Goal: Information Seeking & Learning: Learn about a topic

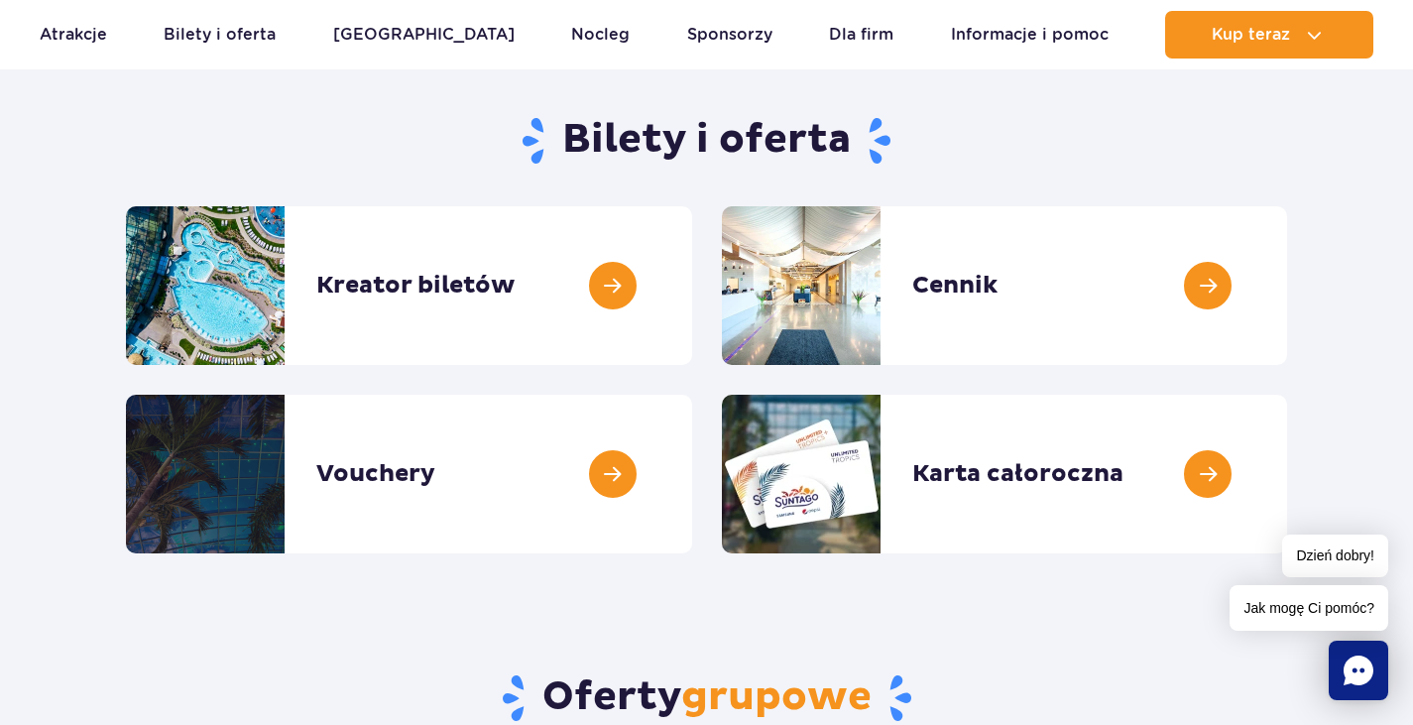
scroll to position [198, 0]
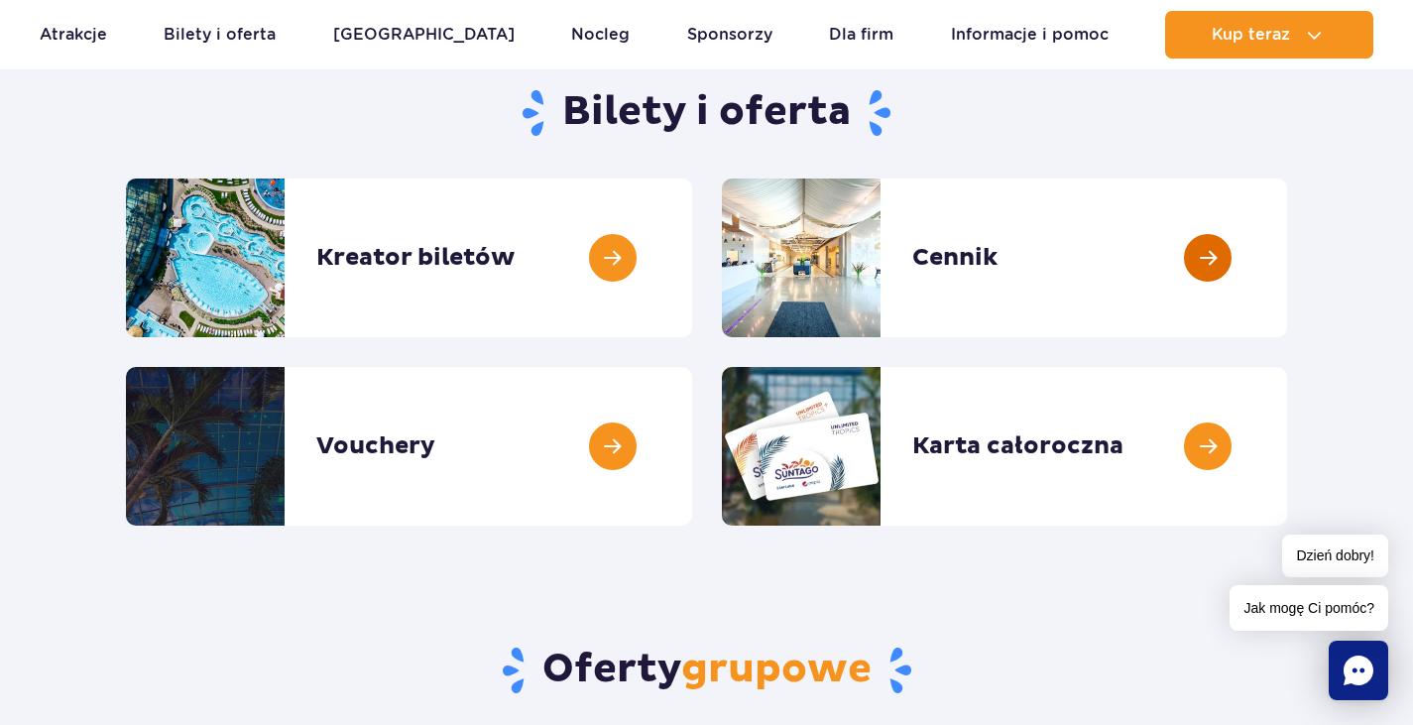
click at [1287, 271] on link at bounding box center [1287, 257] width 0 height 159
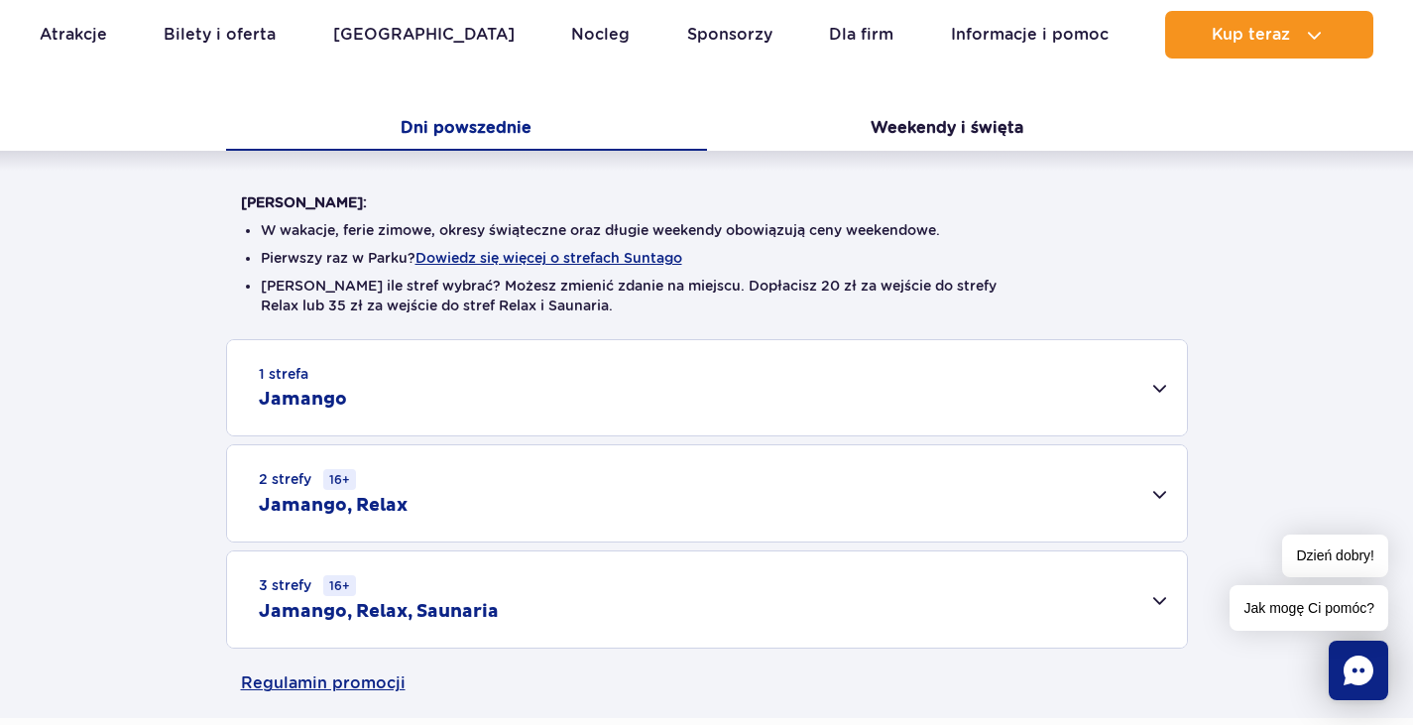
scroll to position [397, 0]
click at [1149, 394] on div "1 strefa Jamango" at bounding box center [707, 385] width 960 height 95
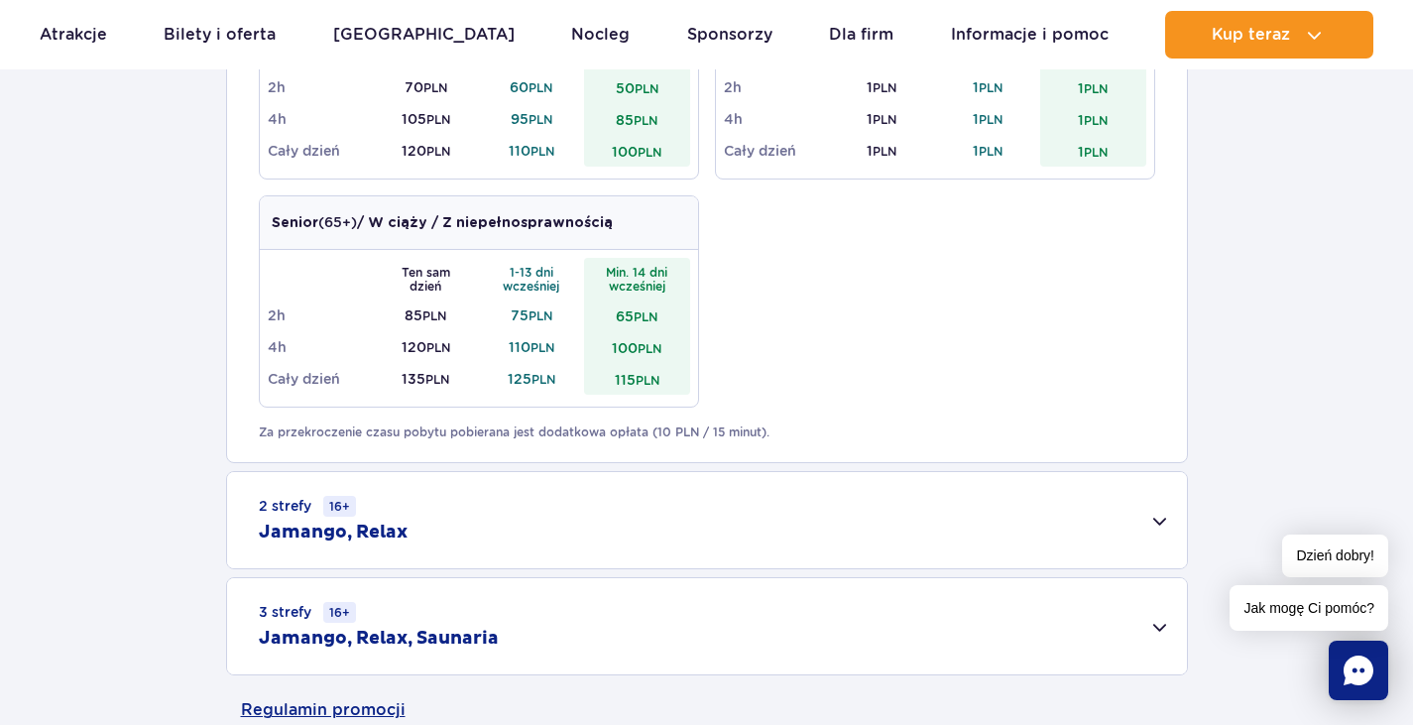
scroll to position [1190, 0]
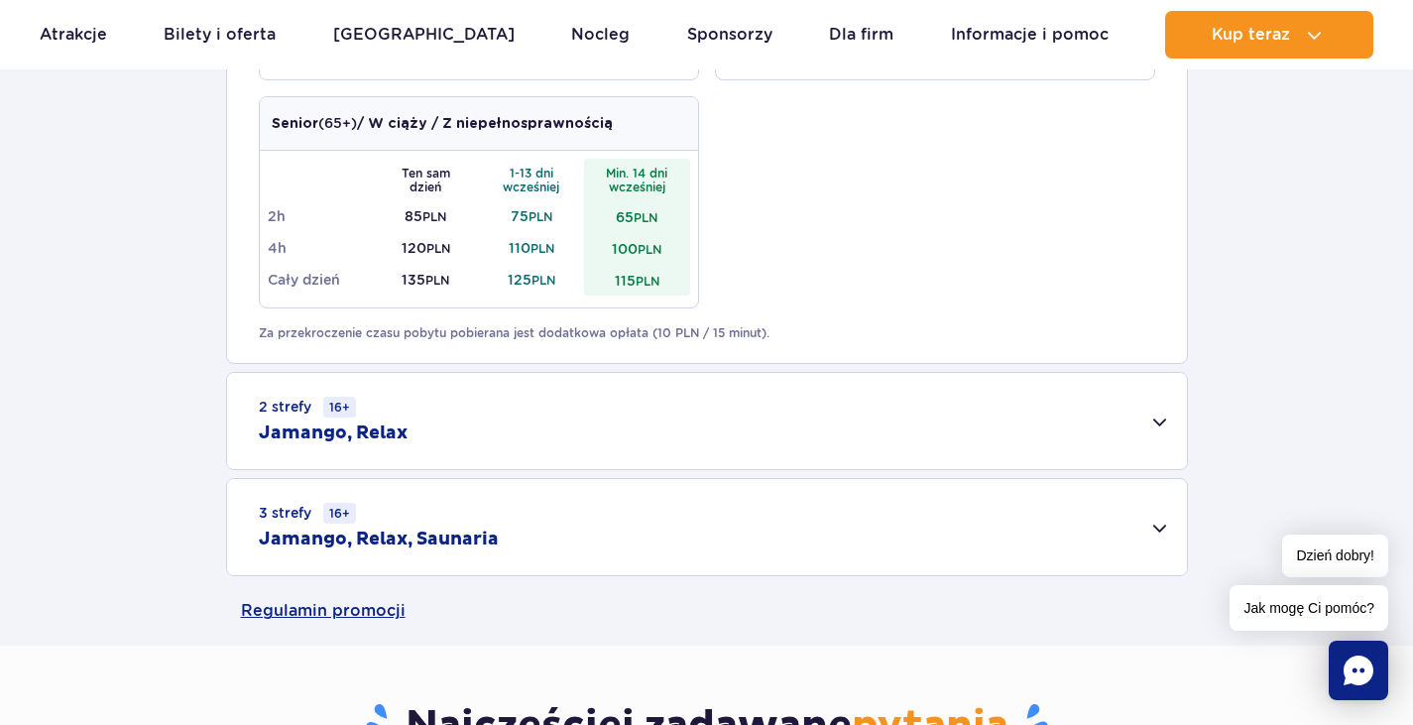
click at [1166, 427] on div "2 strefy 16+ Jamango, Relax" at bounding box center [707, 421] width 960 height 96
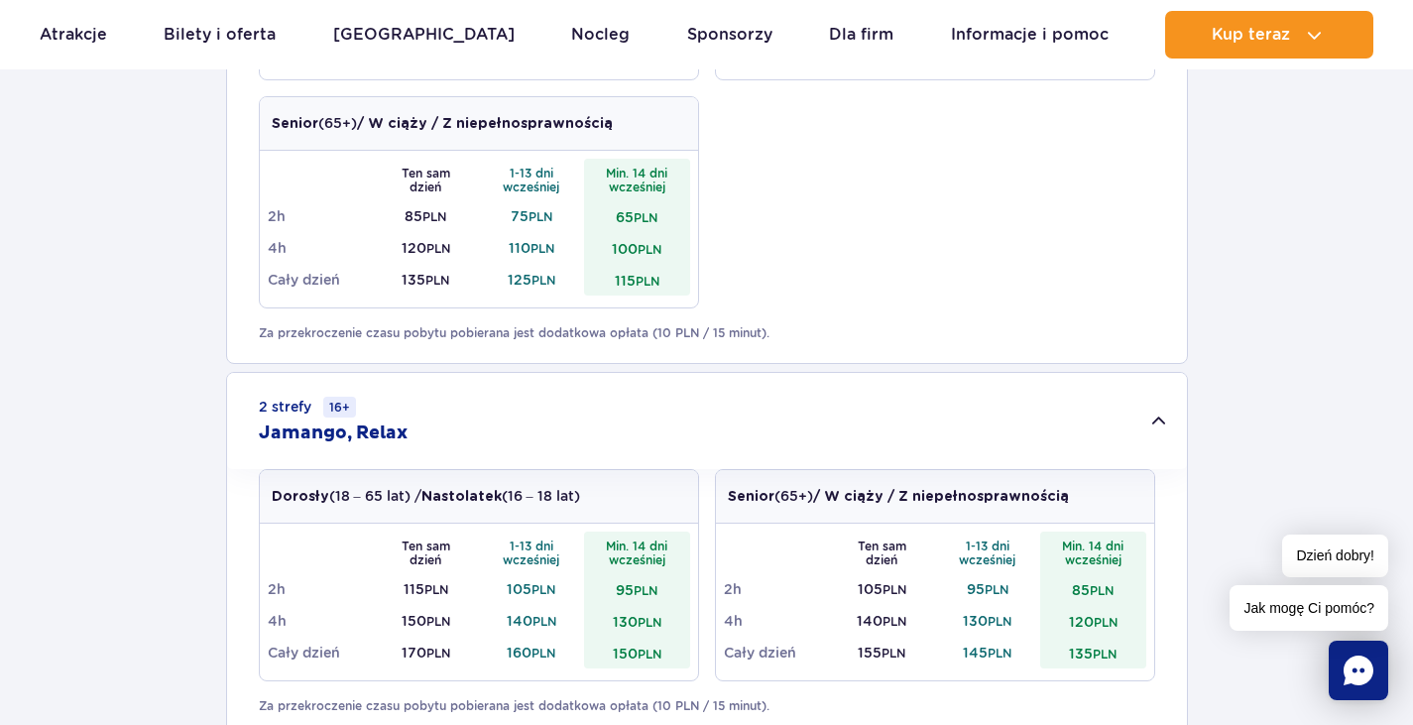
click at [1166, 427] on div "2 strefy 16+ Jamango, Relax" at bounding box center [707, 421] width 960 height 96
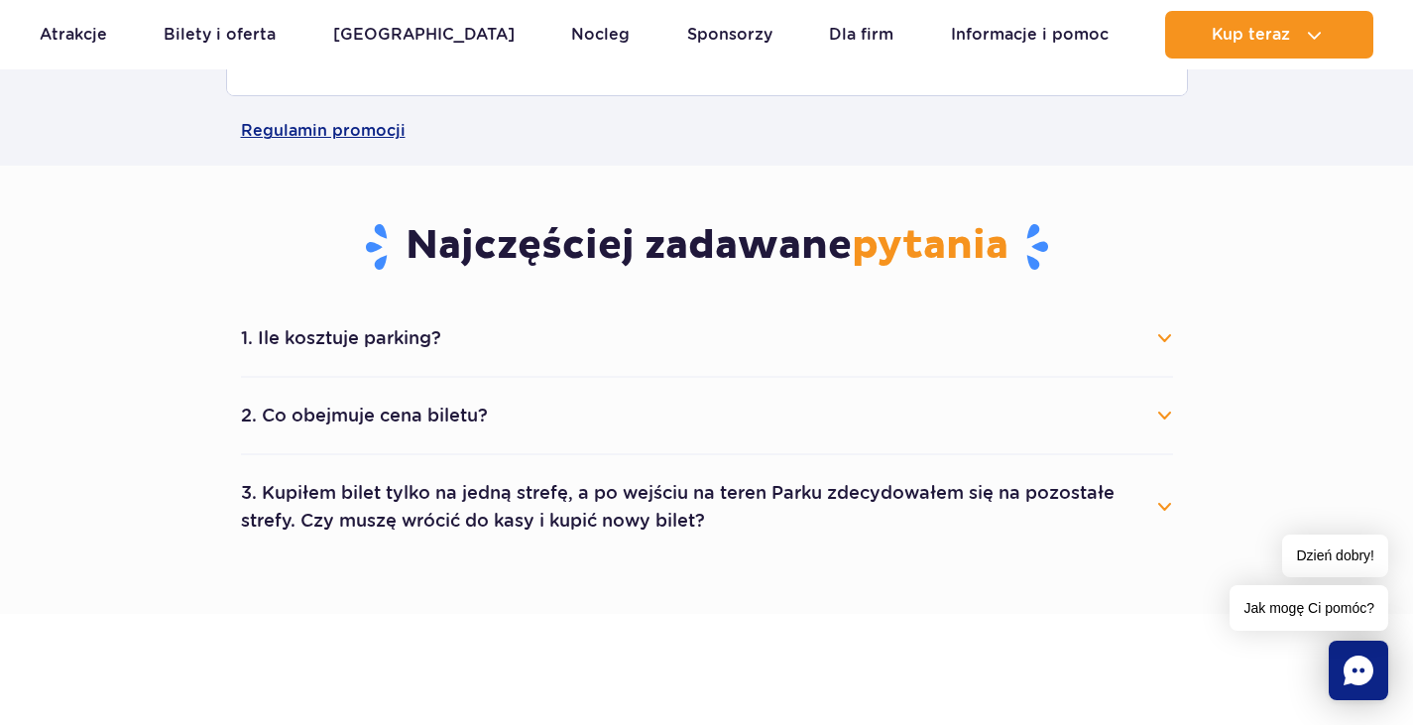
scroll to position [1685, 0]
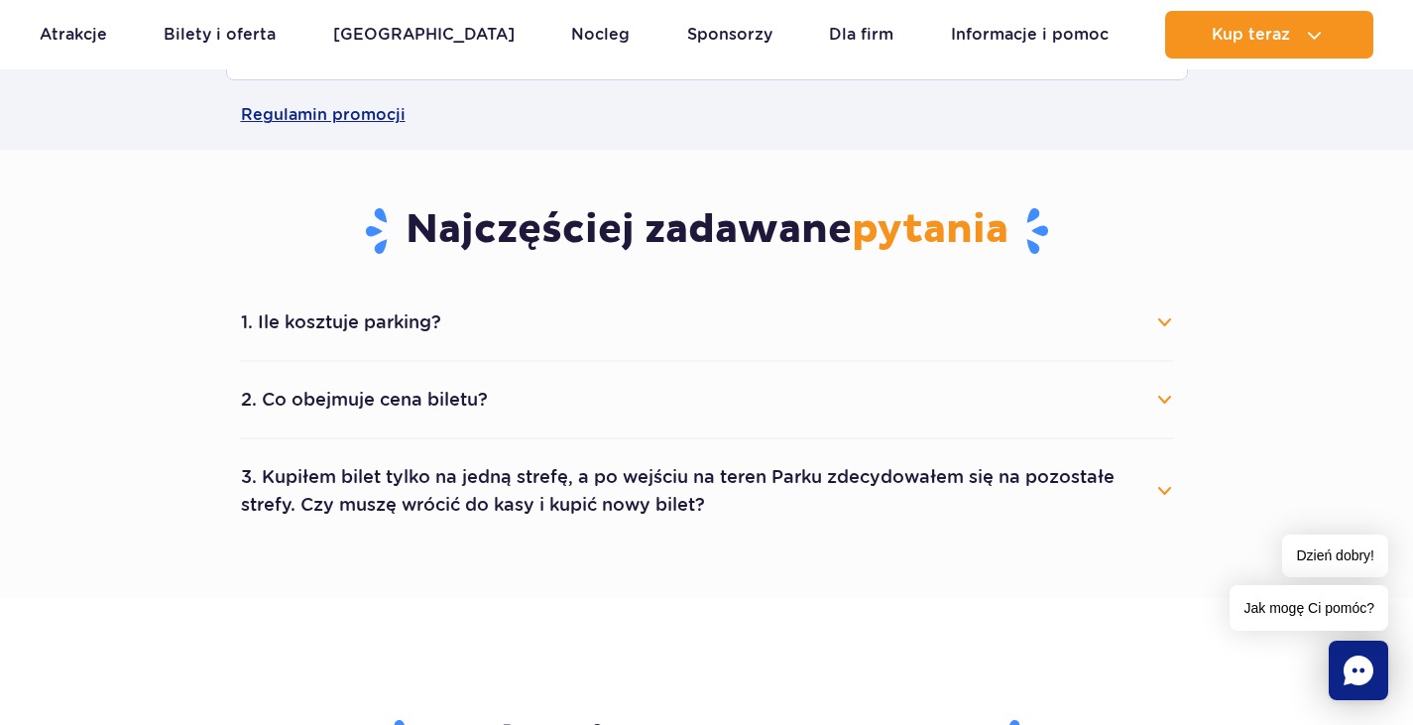
click at [1163, 406] on button "2. Co obejmuje cena biletu?" at bounding box center [707, 400] width 932 height 44
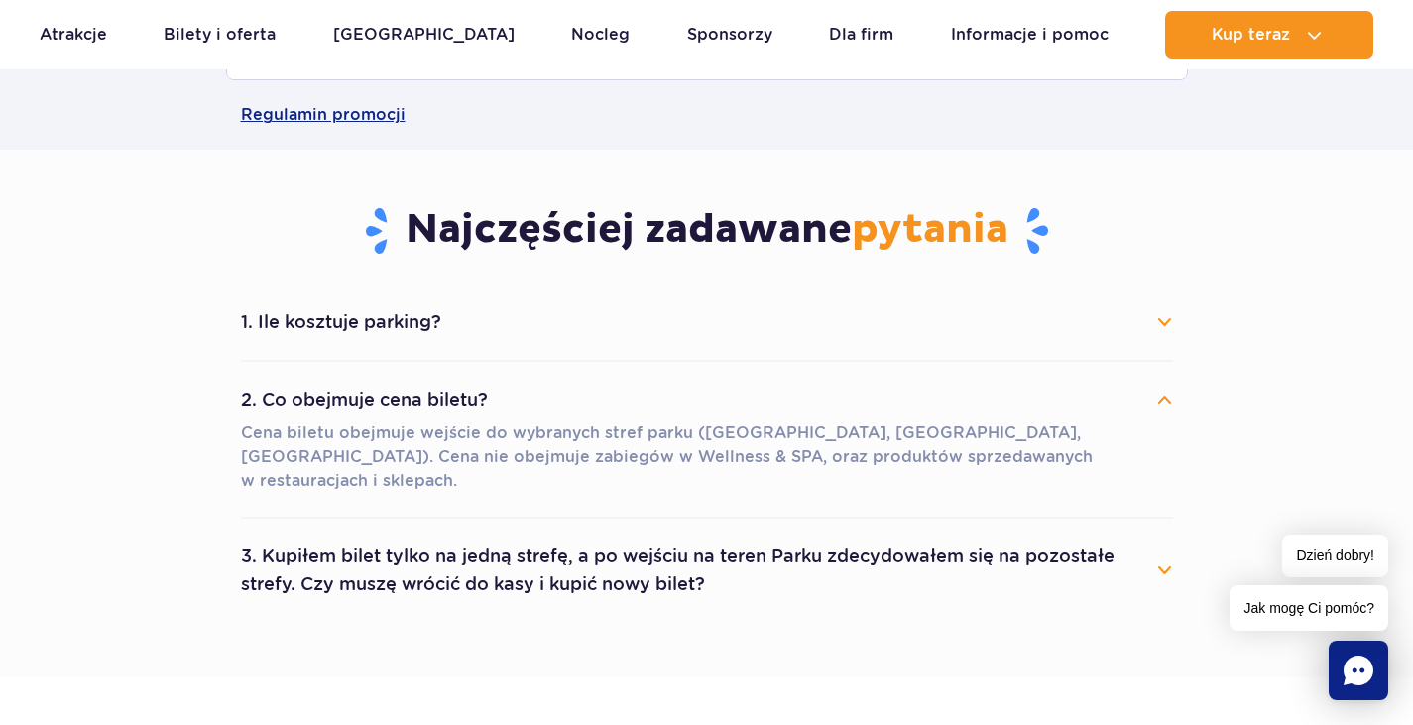
click at [1162, 401] on button "2. Co obejmuje cena biletu?" at bounding box center [707, 400] width 932 height 44
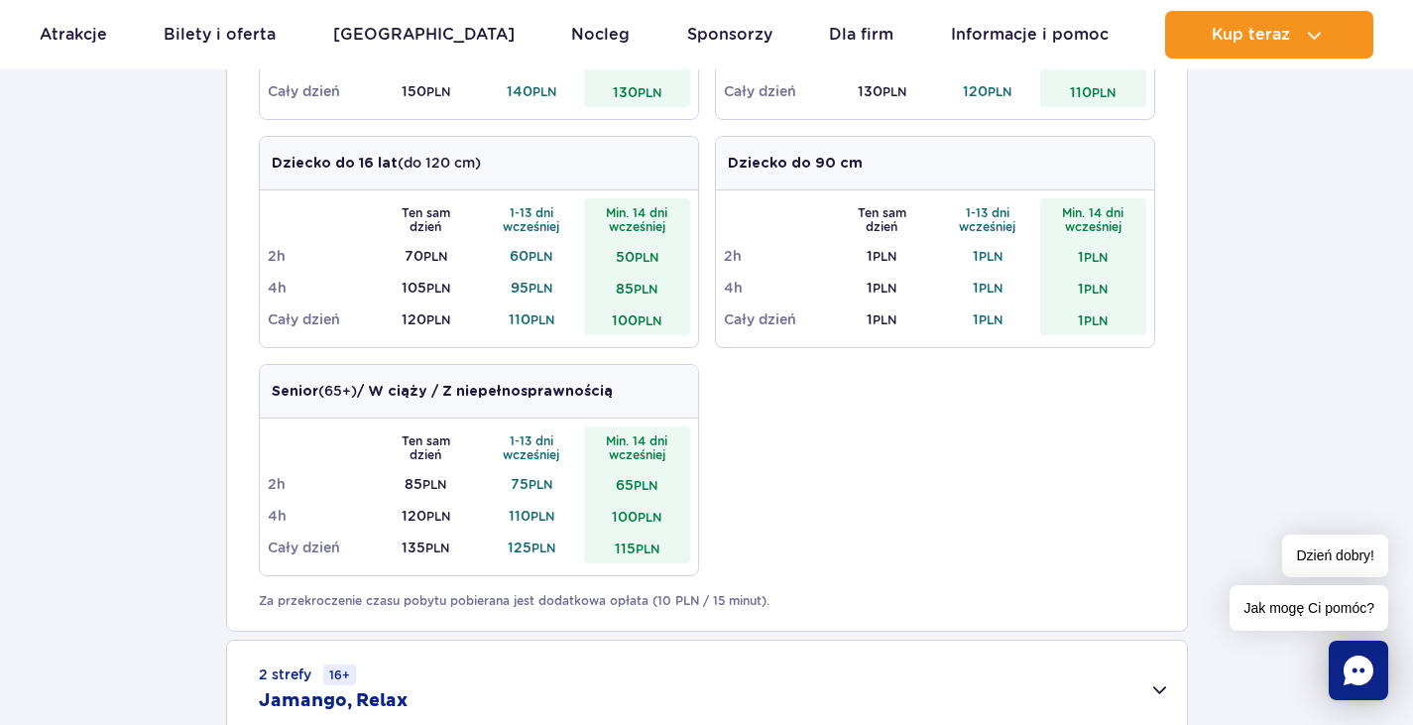
scroll to position [793, 0]
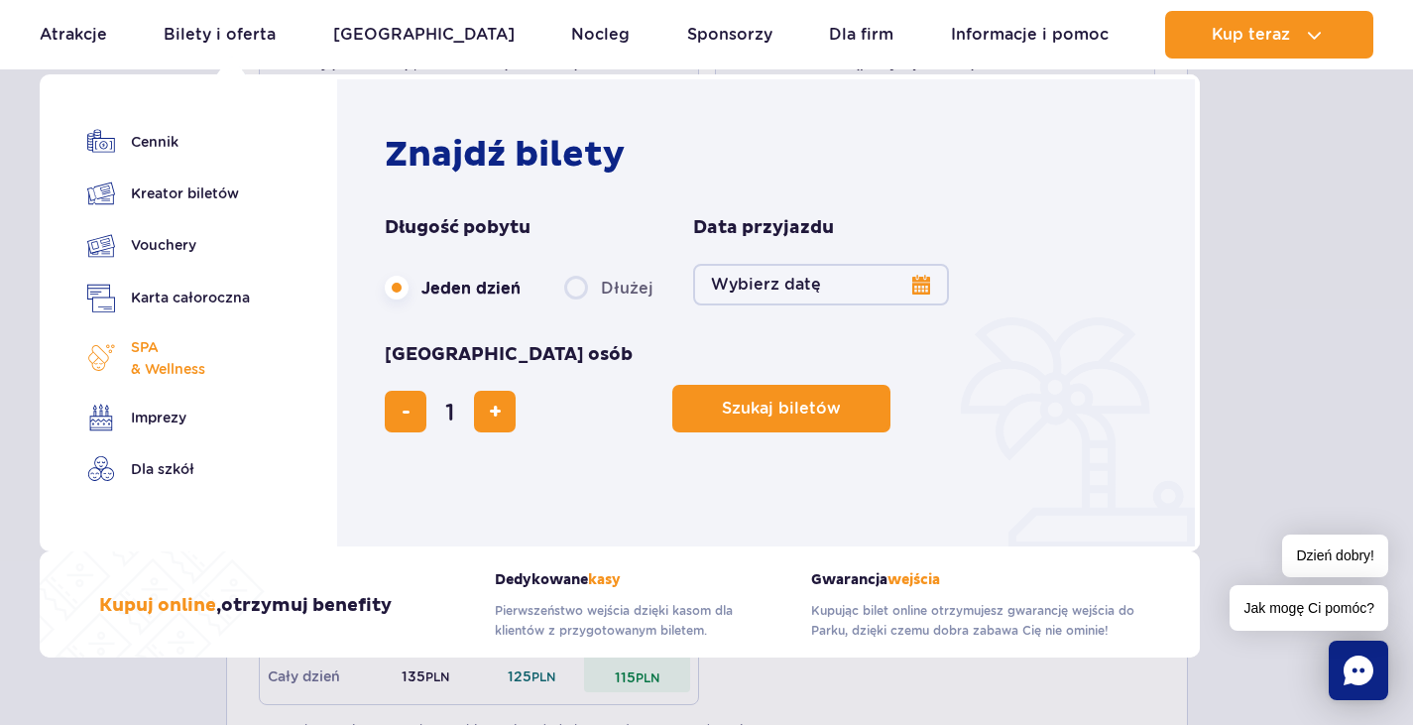
click at [146, 366] on span "SPA & Wellness" at bounding box center [168, 358] width 74 height 44
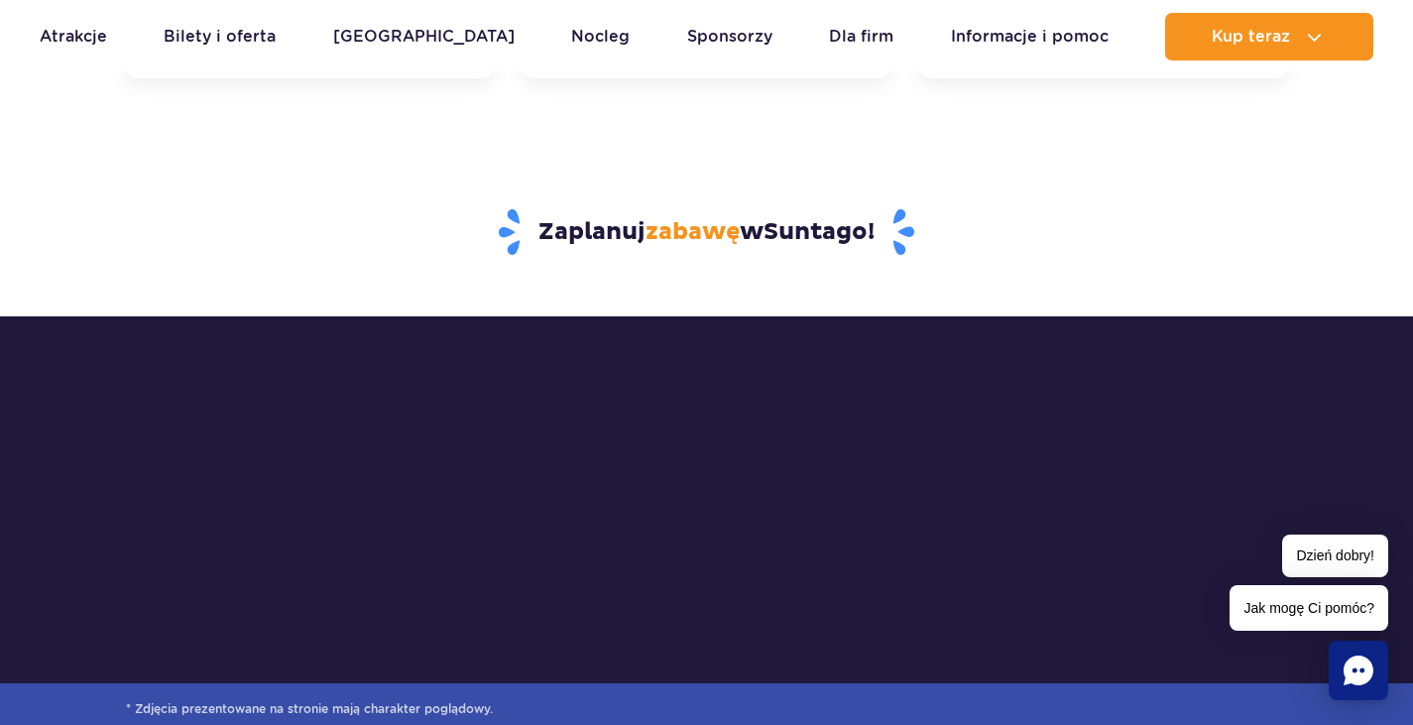
scroll to position [6024, 0]
